Goal: Information Seeking & Learning: Find contact information

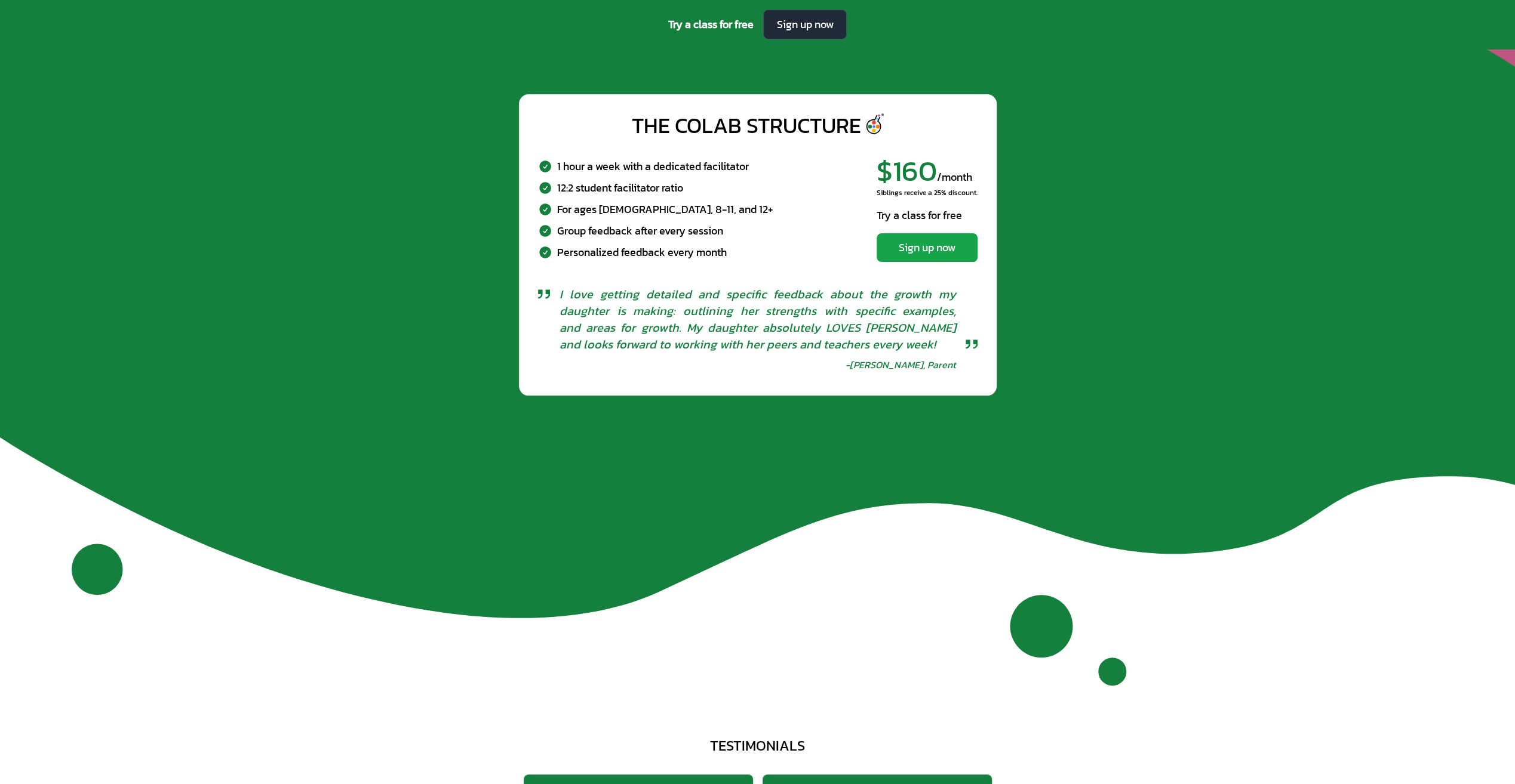
scroll to position [4841, 0]
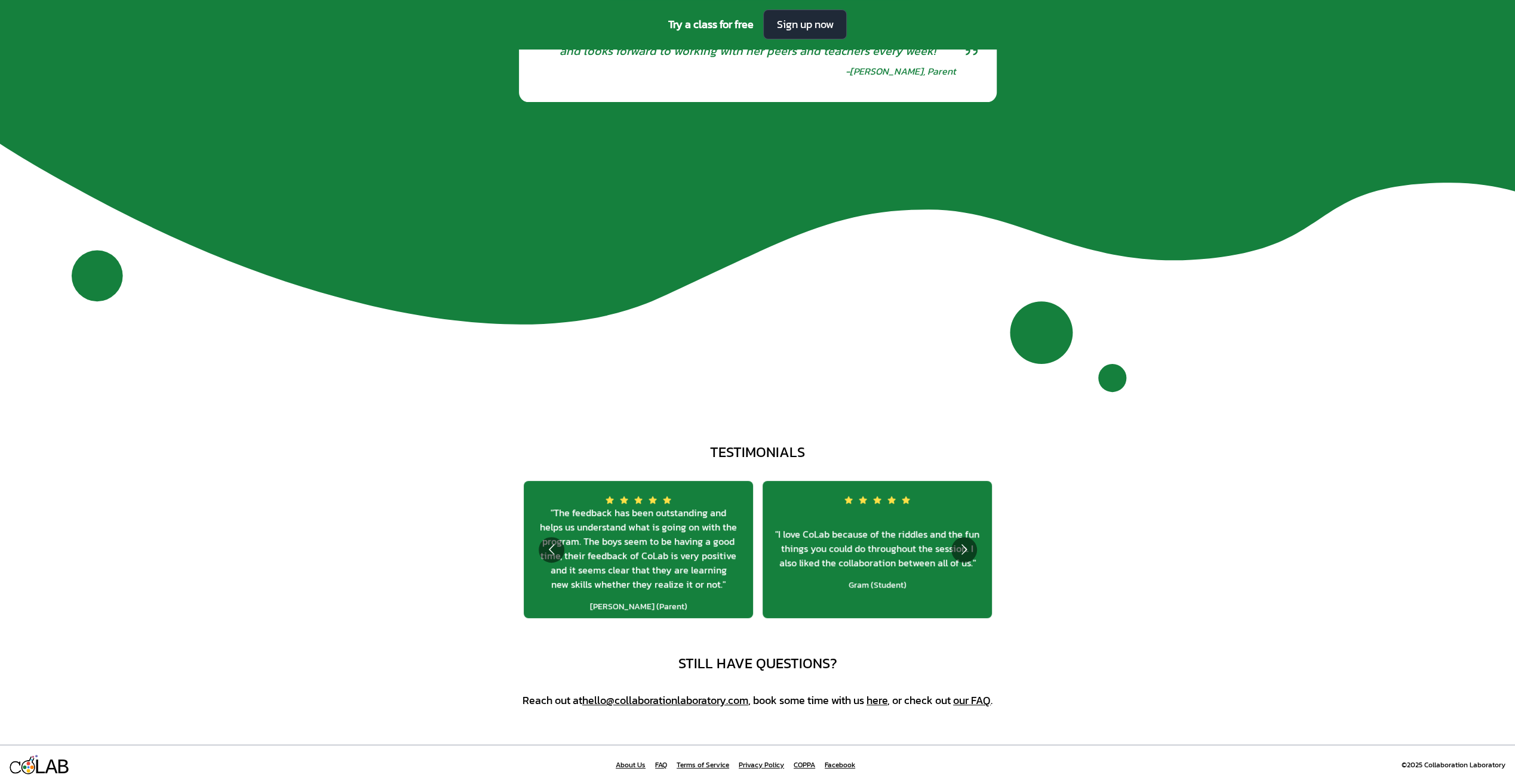
click at [625, 762] on link "About Us" at bounding box center [630, 766] width 30 height 10
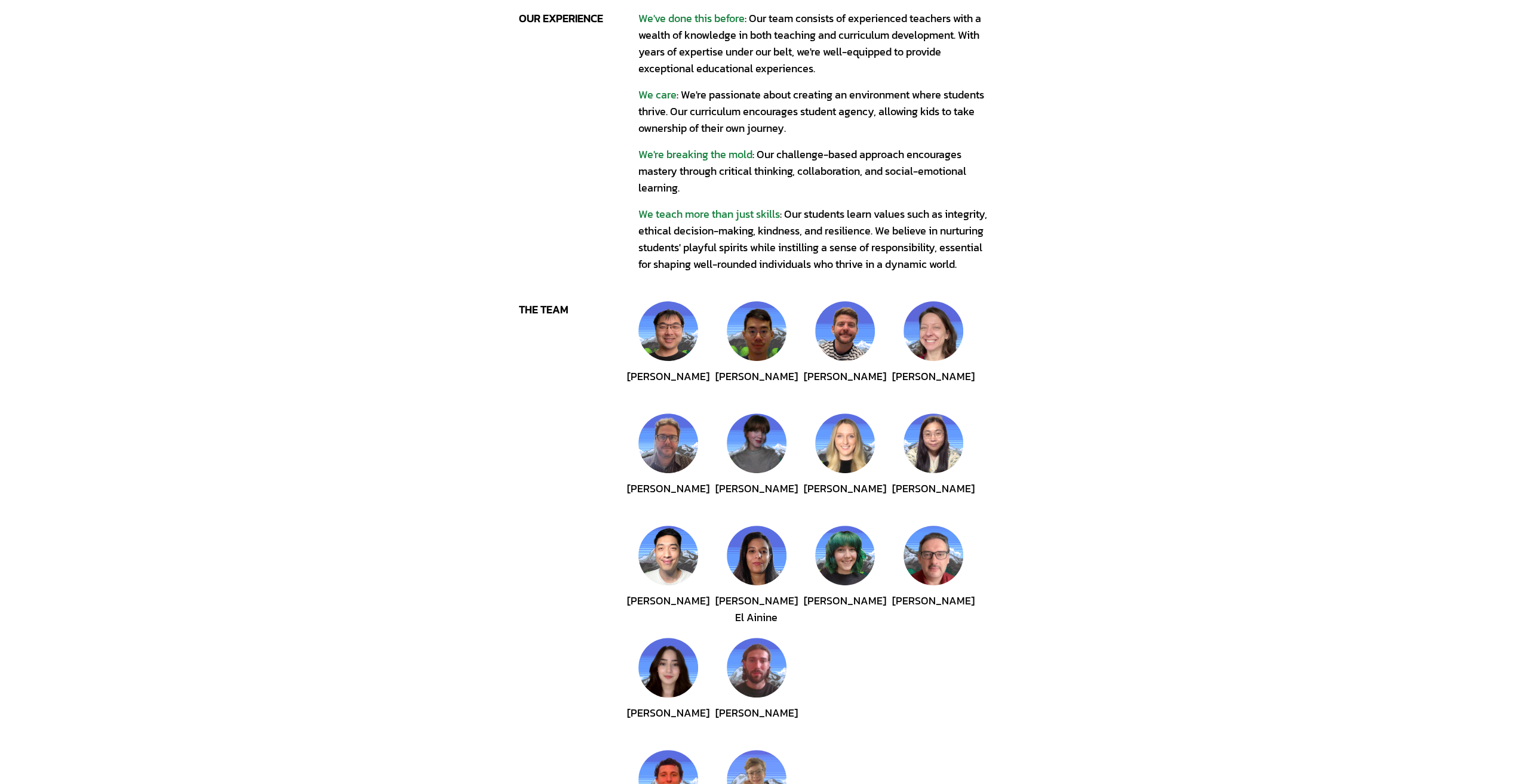
scroll to position [326, 0]
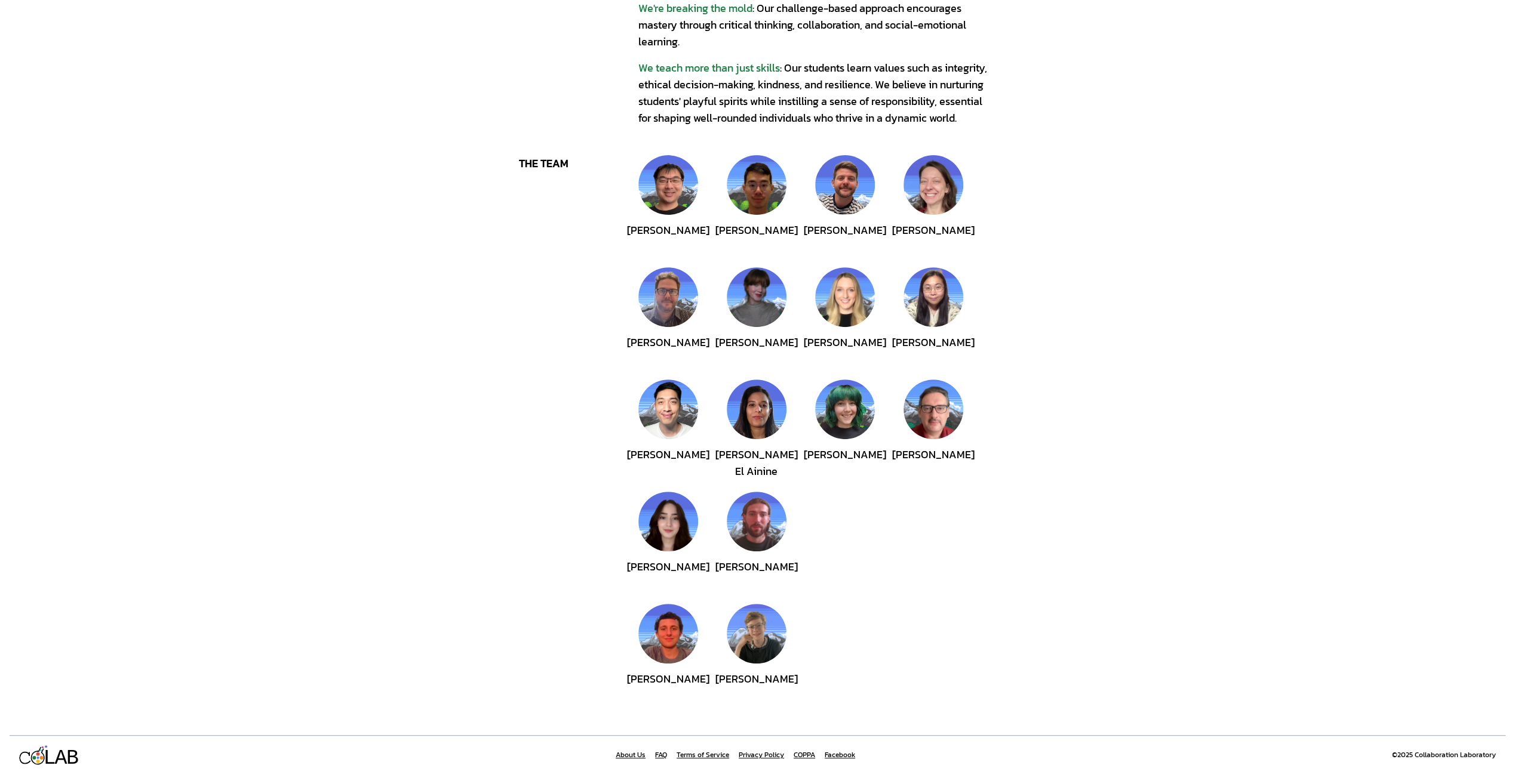
click at [840, 753] on link "Facebook" at bounding box center [839, 755] width 30 height 10
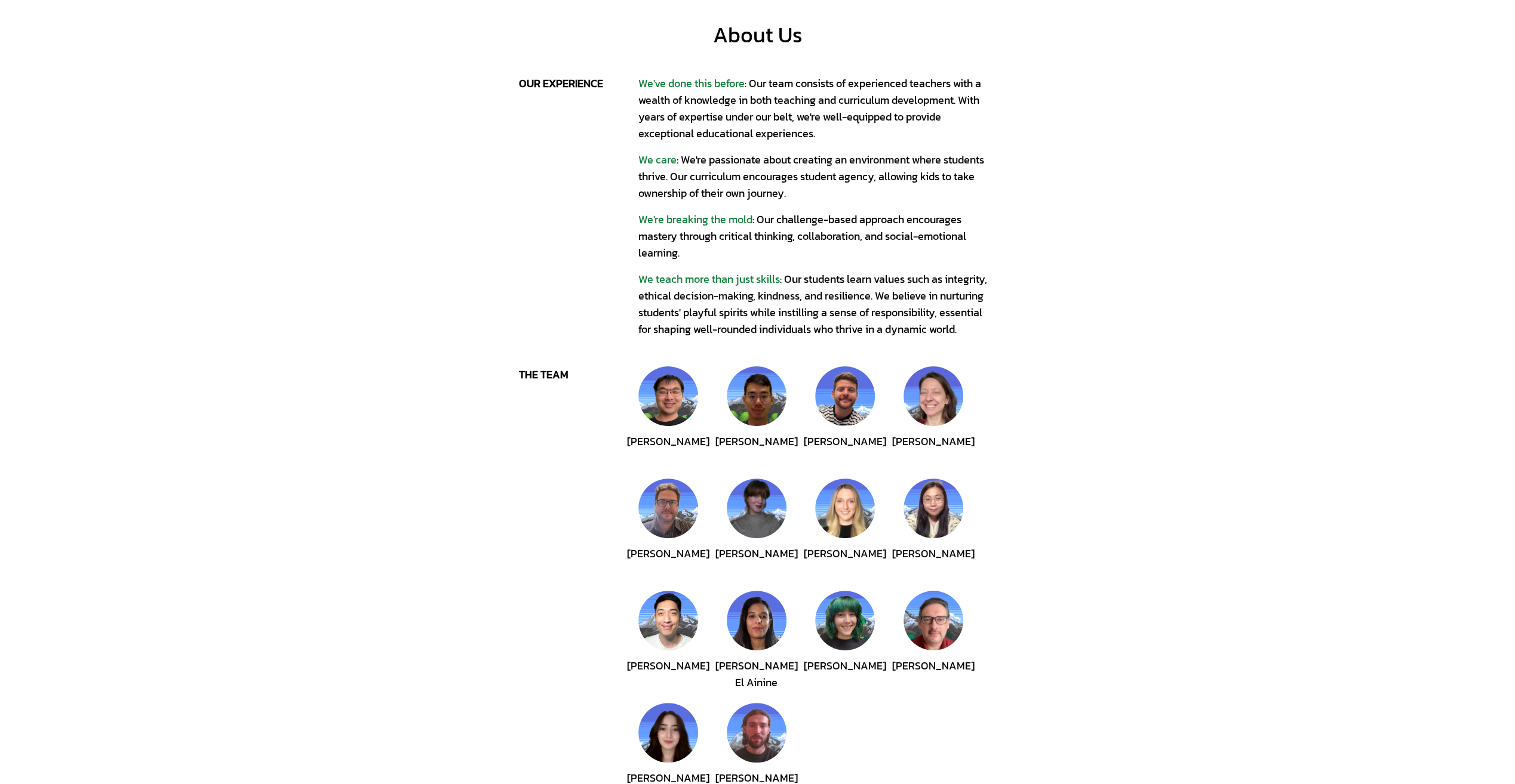
scroll to position [119, 0]
